Goal: Task Accomplishment & Management: Manage account settings

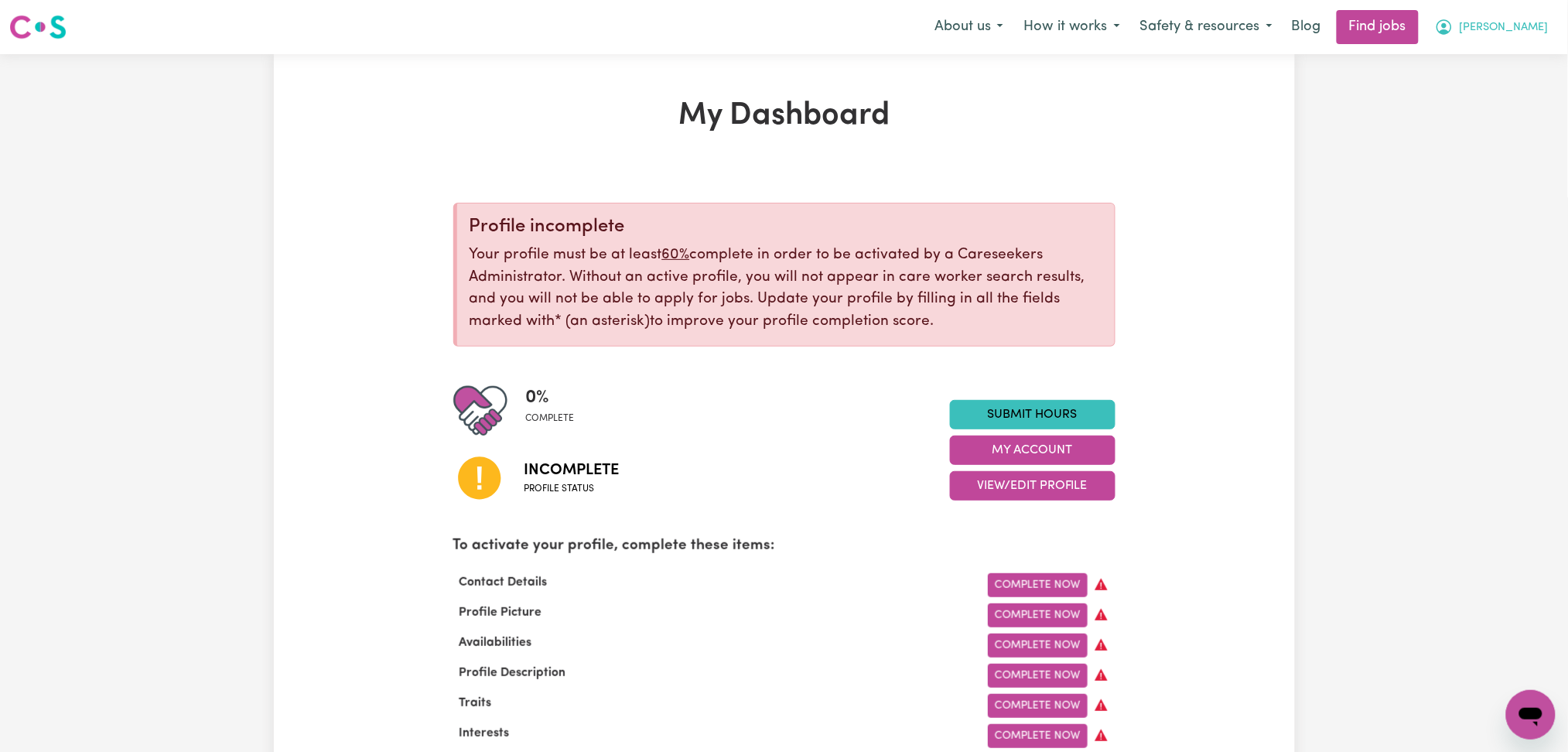
click at [1527, 30] on span "[PERSON_NAME]" at bounding box center [1504, 28] width 89 height 17
click at [1504, 116] on link "Logout" at bounding box center [1497, 118] width 122 height 29
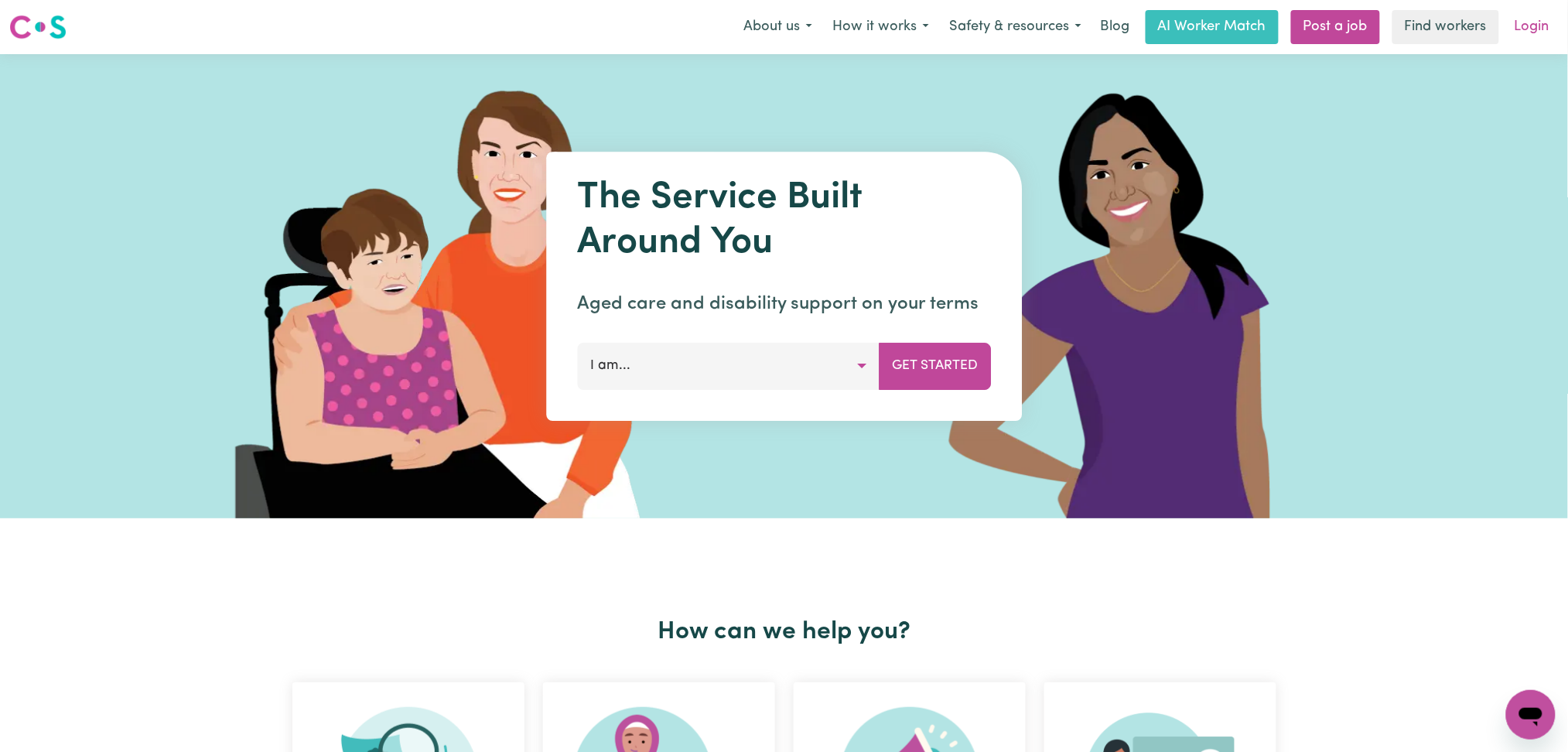
click at [1542, 16] on link "Login" at bounding box center [1532, 27] width 54 height 34
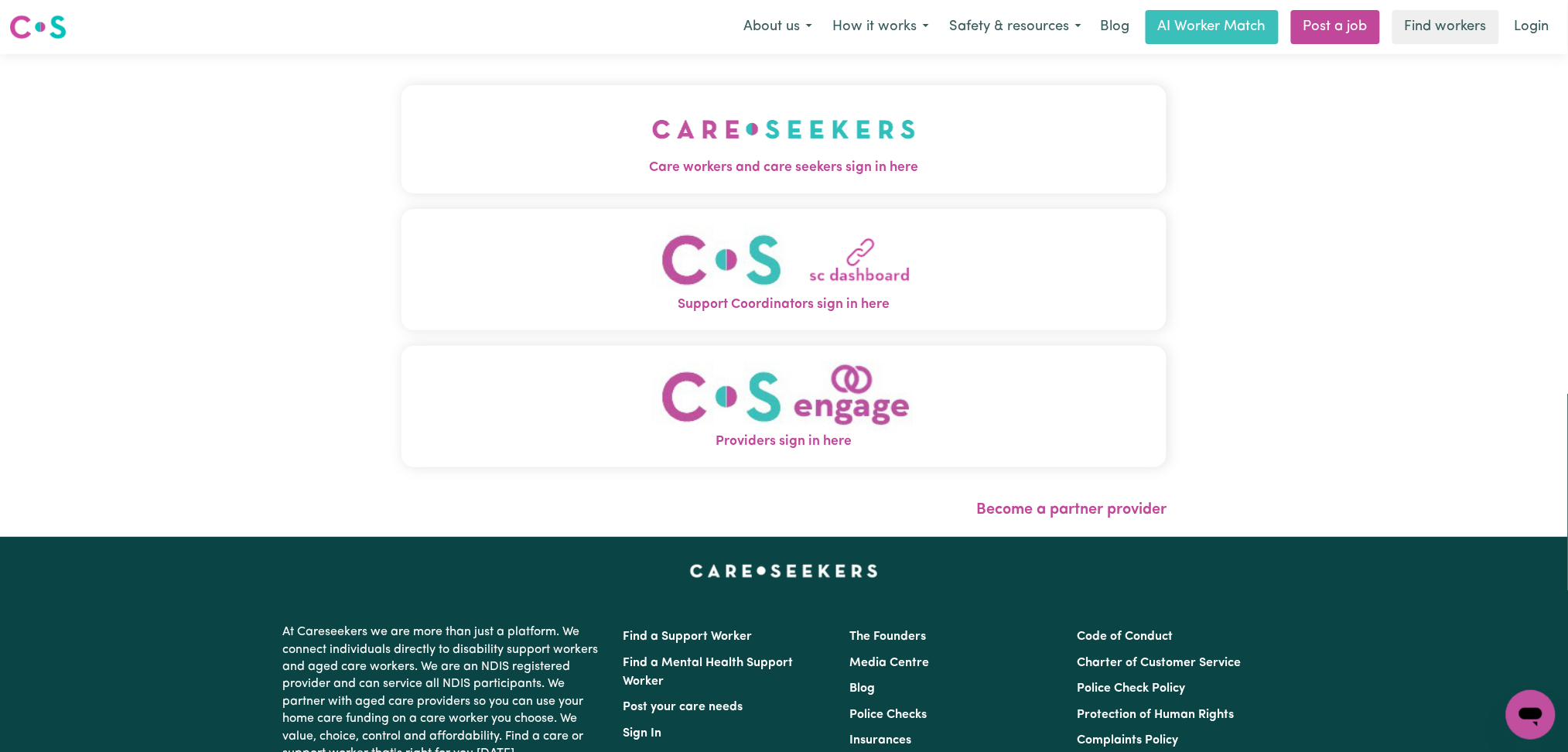
click at [745, 113] on button "Care workers and care seekers sign in here" at bounding box center [784, 139] width 766 height 108
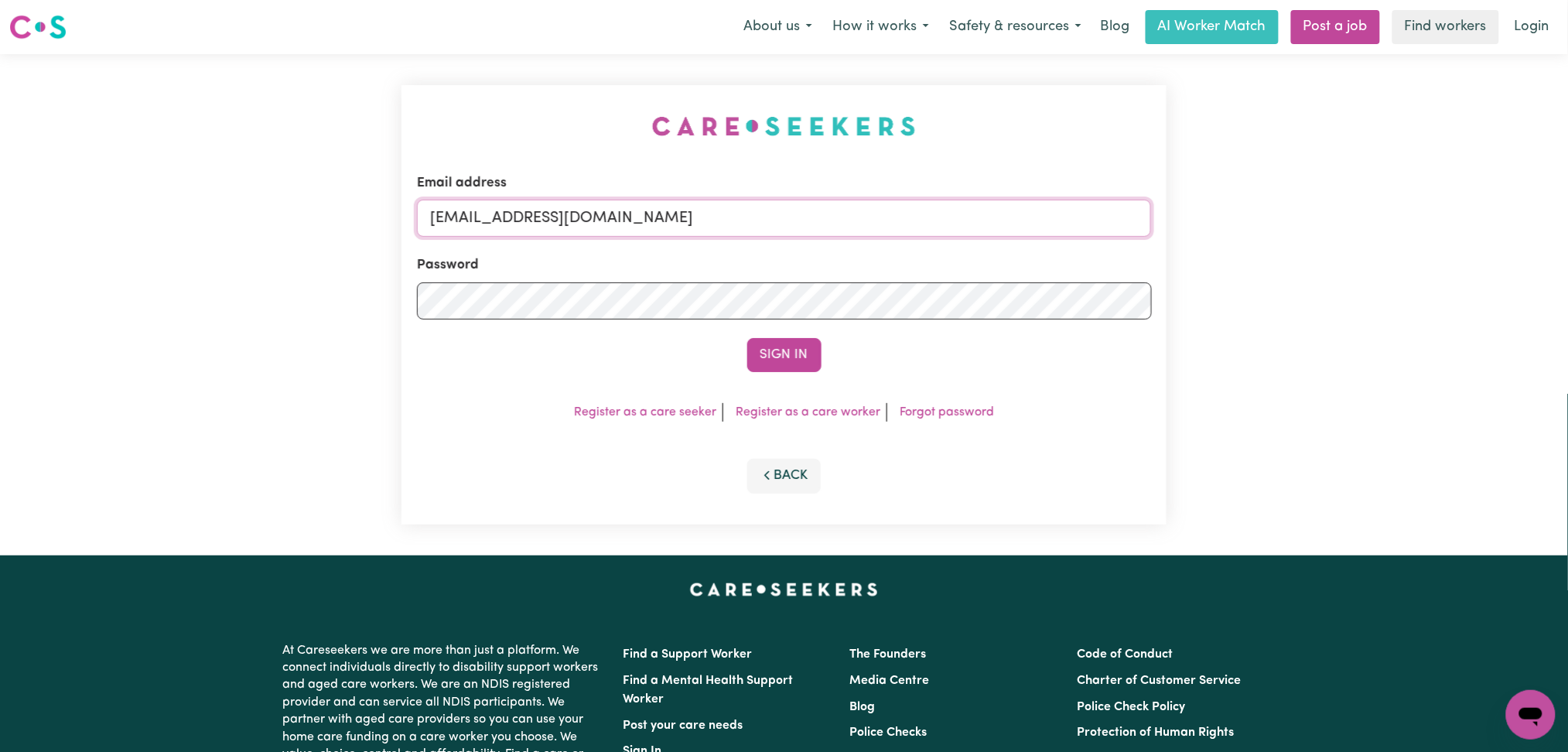
click at [572, 213] on input "[EMAIL_ADDRESS][DOMAIN_NAME]" at bounding box center [784, 218] width 735 height 37
drag, startPoint x: 510, startPoint y: 215, endPoint x: 1104, endPoint y: 247, distance: 594.9
click at [1104, 246] on form "Email address Superuser~[EMAIL_ADDRESS][DOMAIN_NAME] Password Sign In" at bounding box center [784, 272] width 735 height 198
type input "Superuser~[EMAIL_ADDRESS][DOMAIN_NAME]"
click at [778, 357] on button "Sign In" at bounding box center [784, 355] width 75 height 34
